Goal: Task Accomplishment & Management: Use online tool/utility

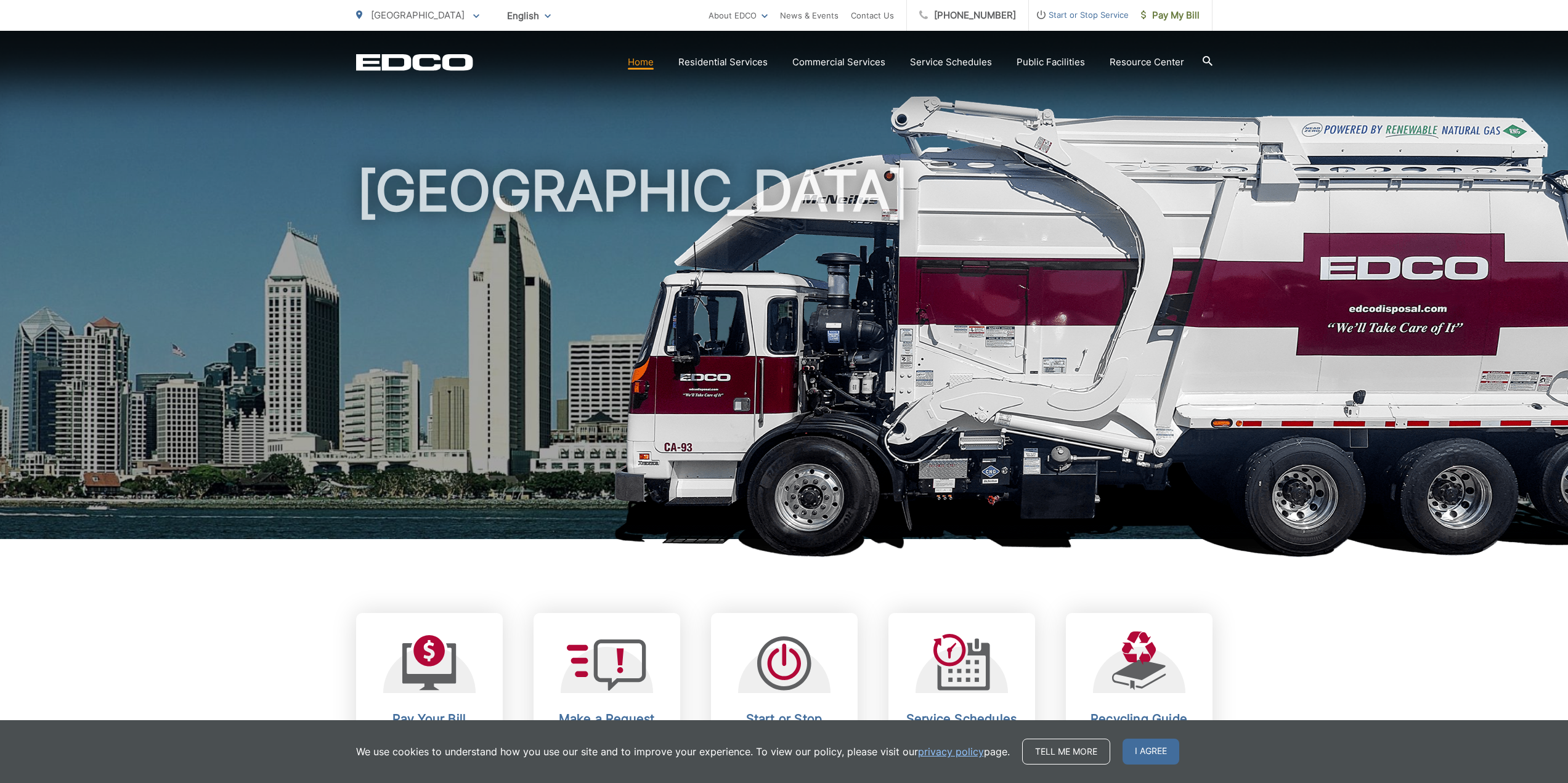
scroll to position [185, 0]
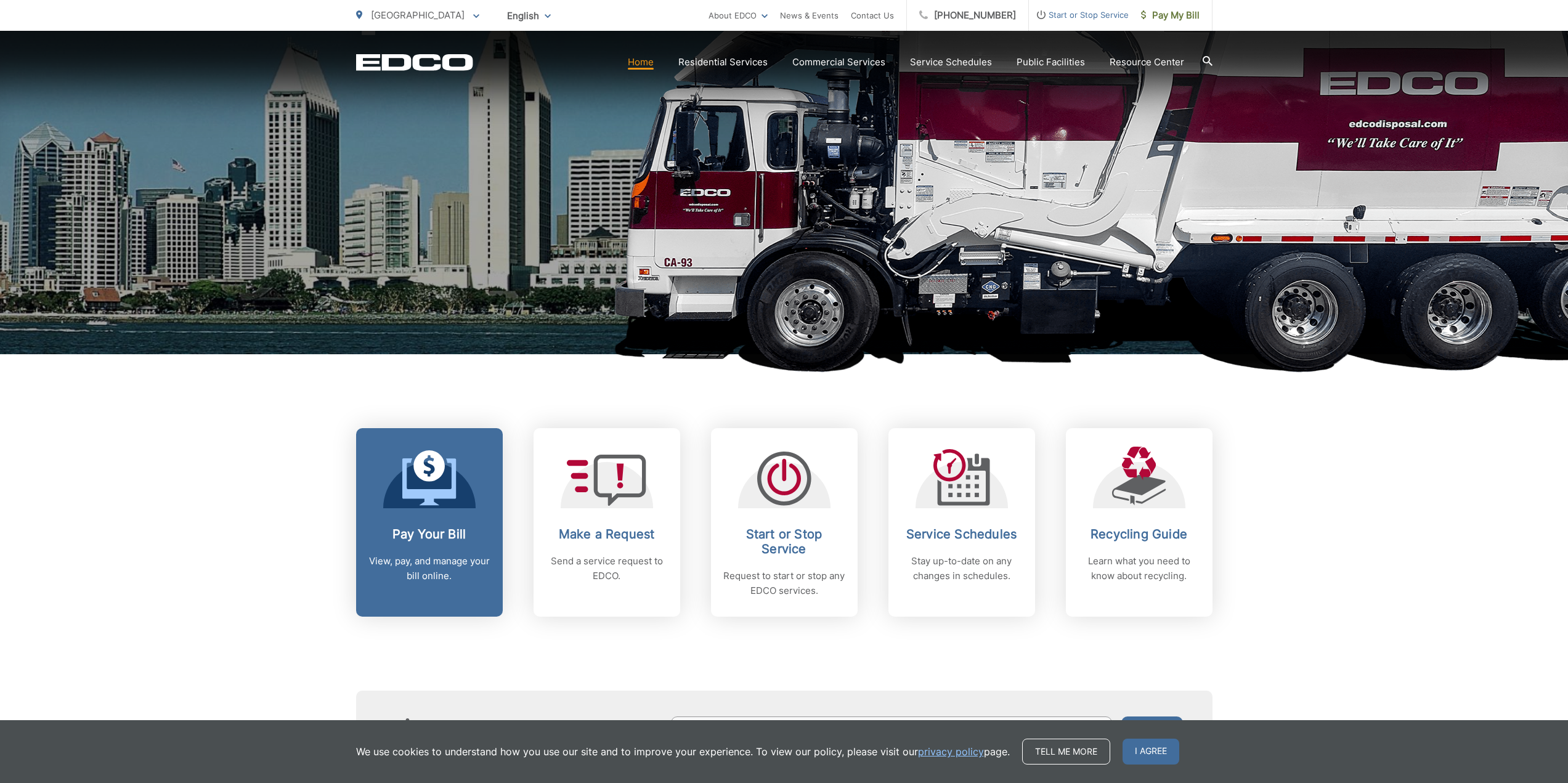
click at [417, 545] on div "Pay Your Bill View, pay, and manage your bill online." at bounding box center [429, 555] width 122 height 57
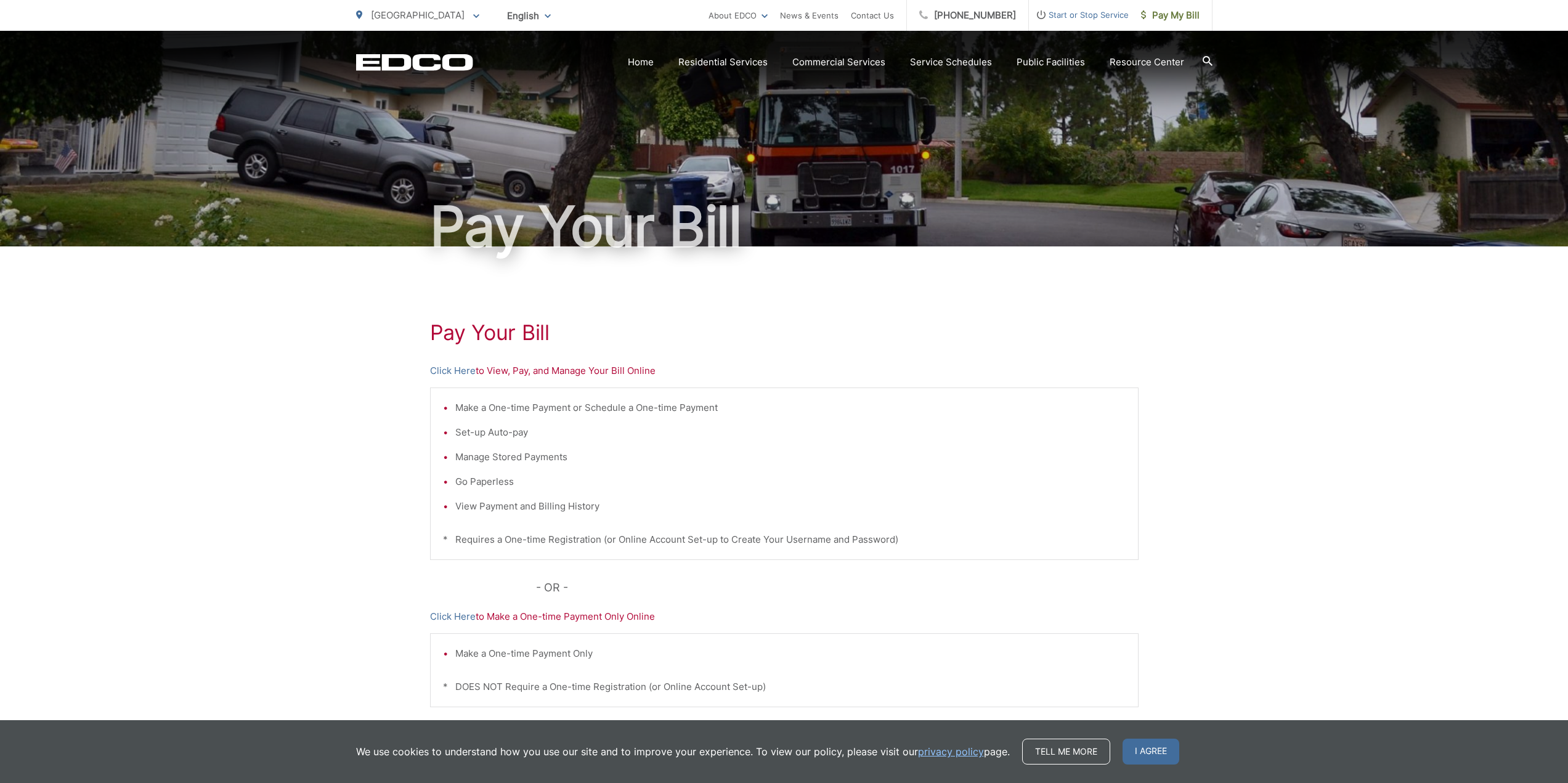
click at [639, 376] on p "Click Here to View, Pay, and Manage Your Bill Online" at bounding box center [784, 371] width 708 height 14
click at [639, 370] on p "Click Here to View, Pay, and Manage Your Bill Online" at bounding box center [784, 371] width 708 height 14
click at [465, 371] on link "Click Here" at bounding box center [452, 371] width 45 height 14
